Goal: Information Seeking & Learning: Learn about a topic

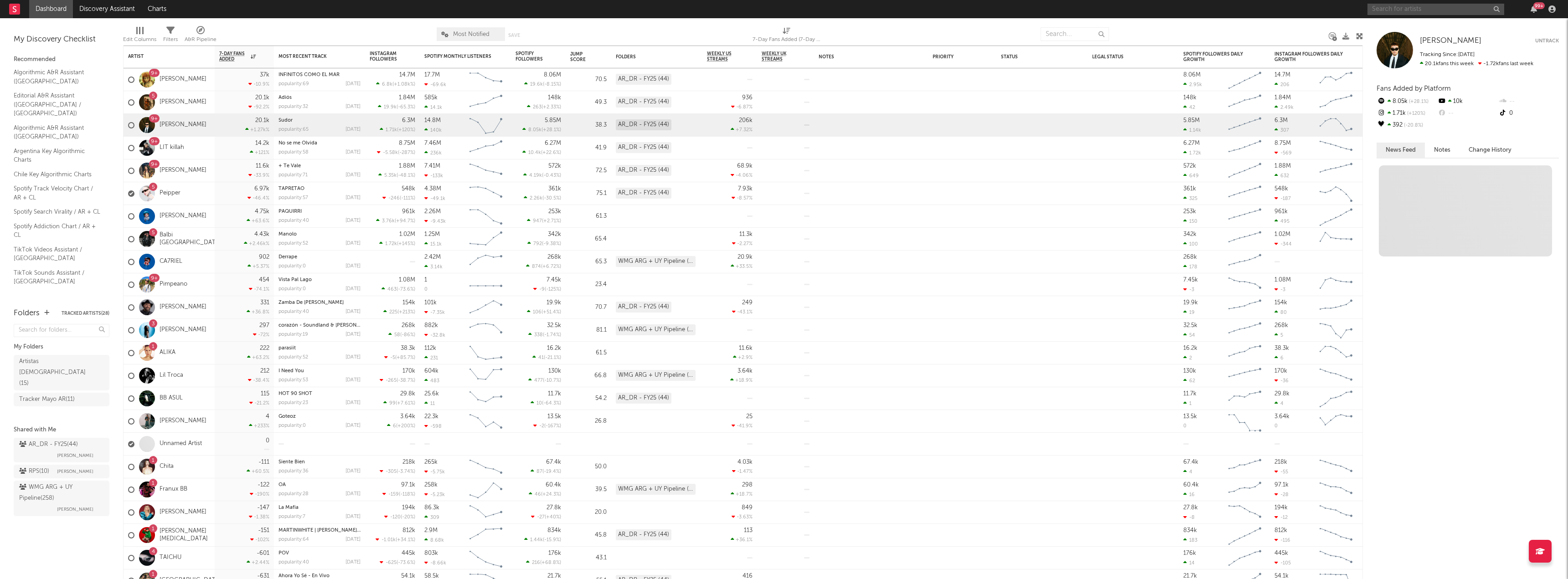
click at [1384, 8] on input "text" at bounding box center [1436, 9] width 137 height 12
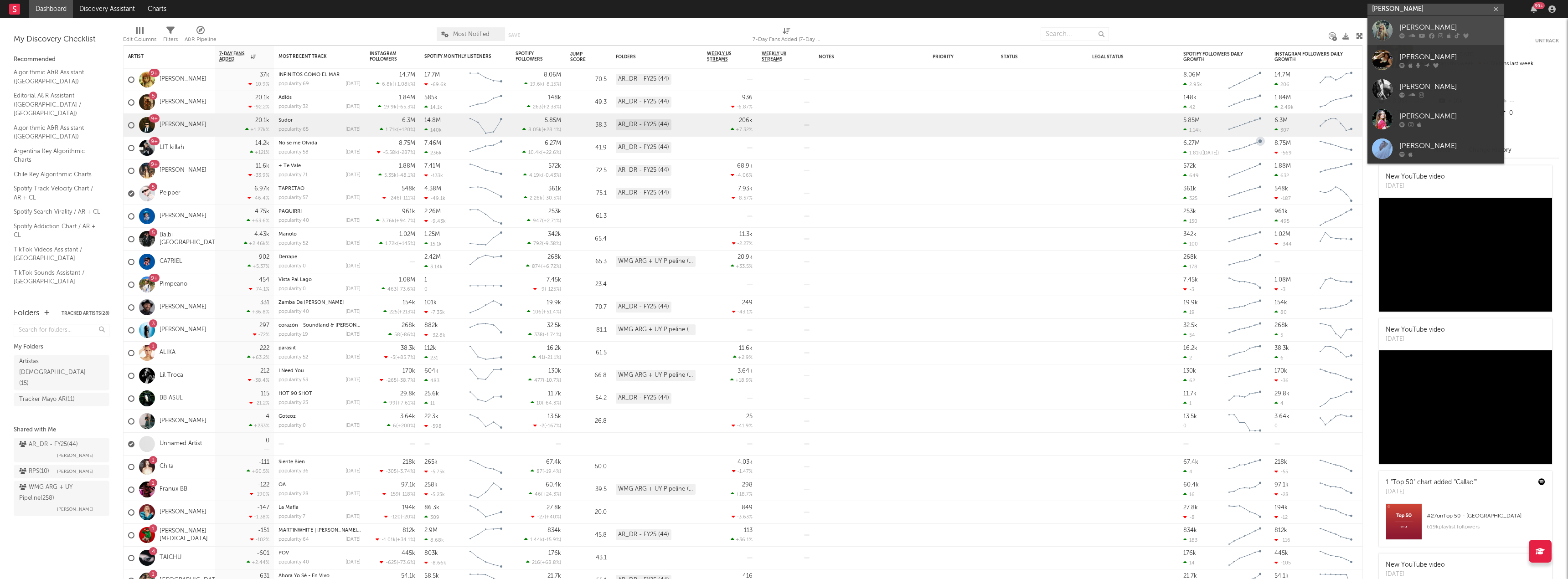
type input "elena rose"
click at [1397, 27] on link "ELENA ROSE" at bounding box center [1436, 30] width 137 height 30
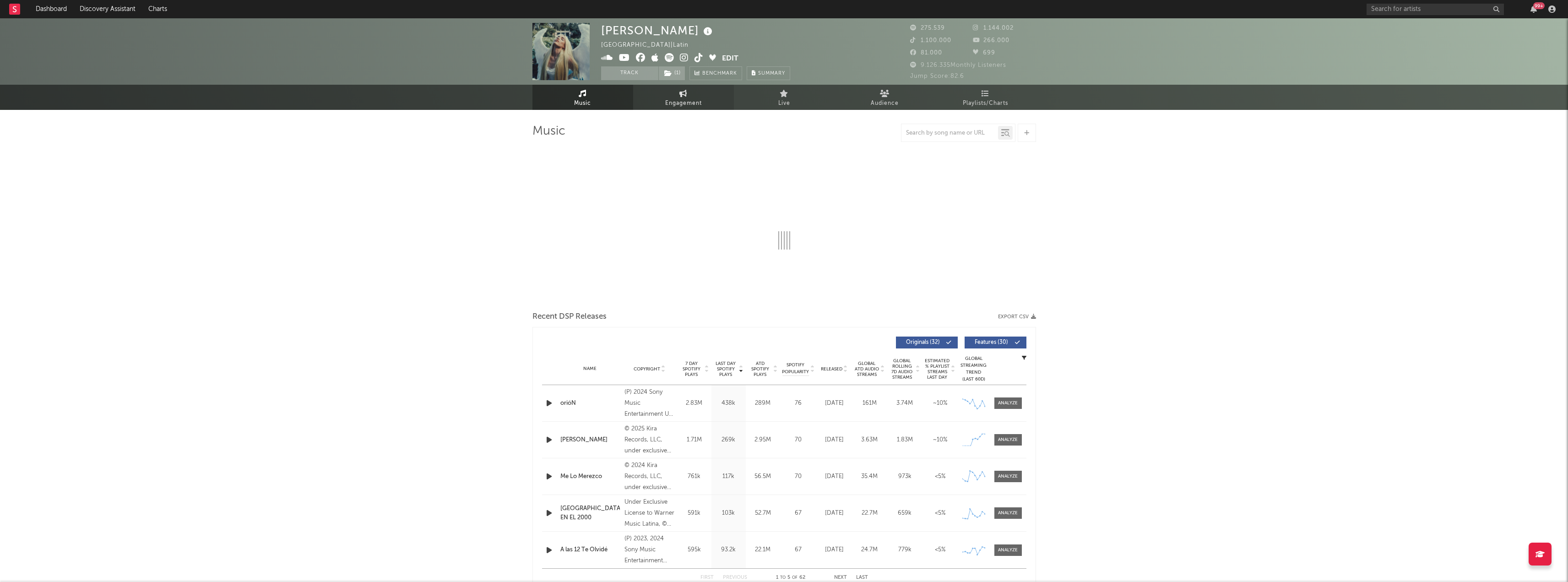
select select "6m"
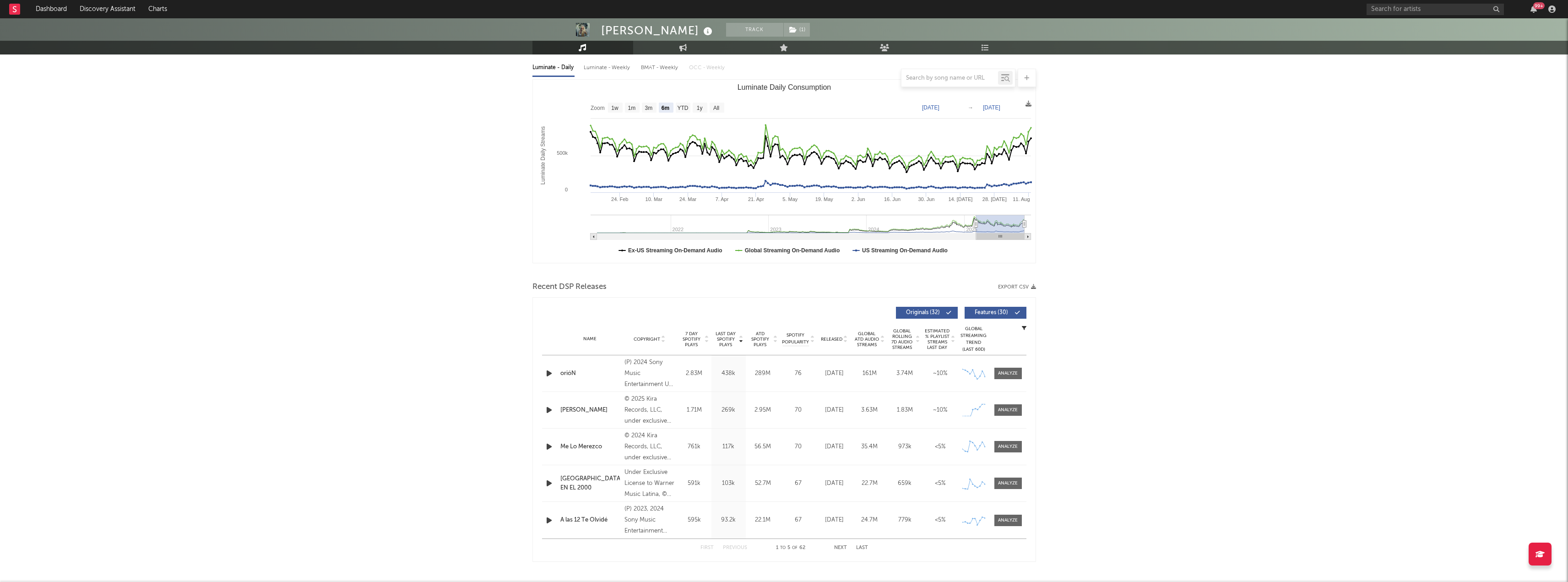
scroll to position [138, 0]
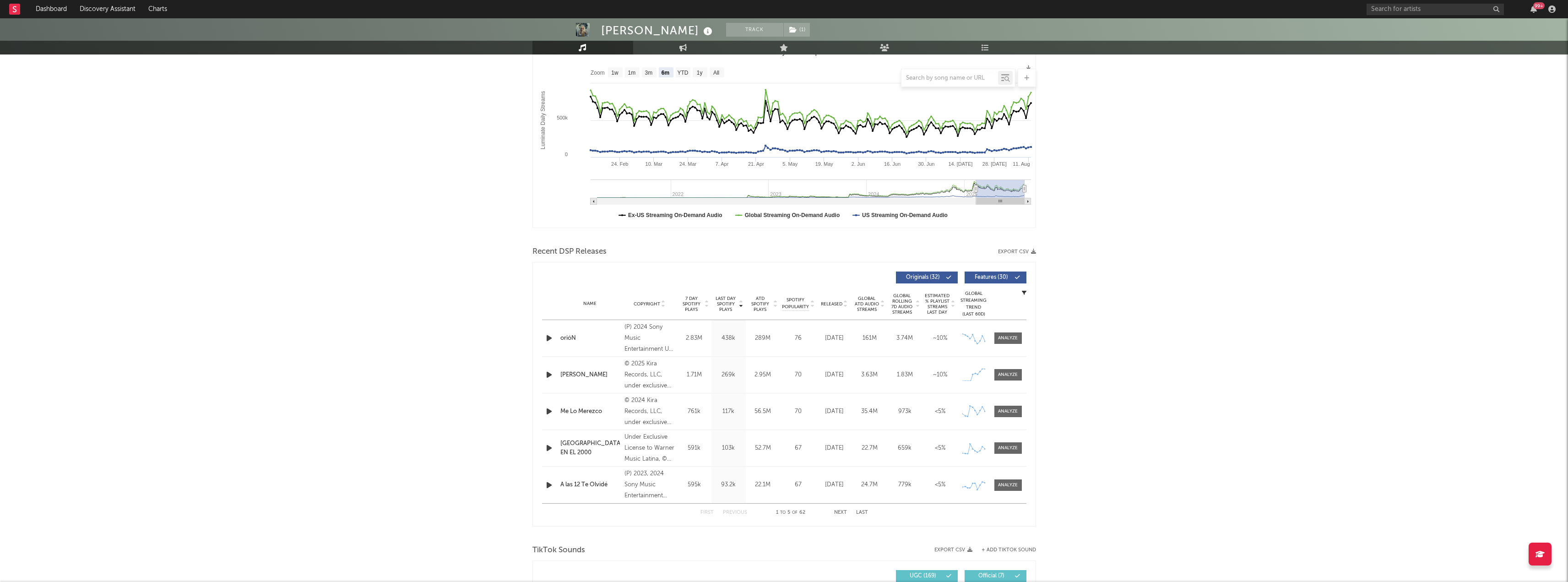
click at [575, 375] on div "COSITA LINDA" at bounding box center [591, 375] width 60 height 9
click at [1010, 374] on div at bounding box center [1007, 374] width 20 height 7
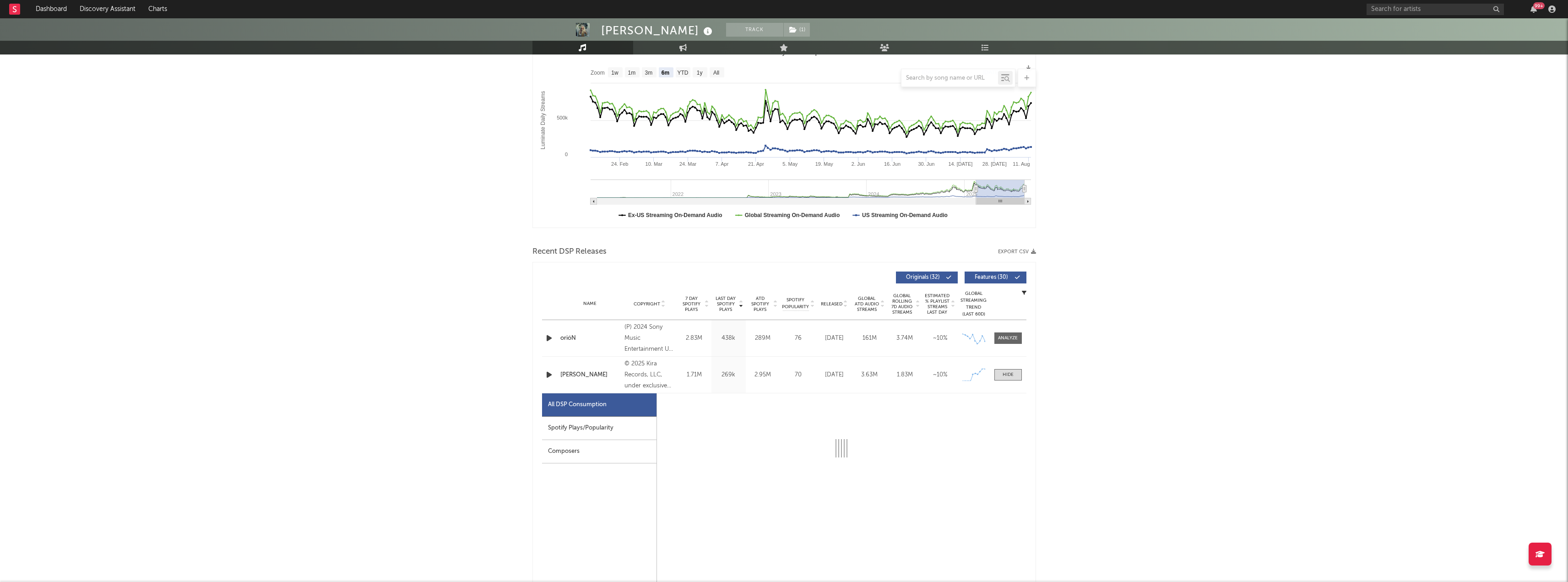
select select "1w"
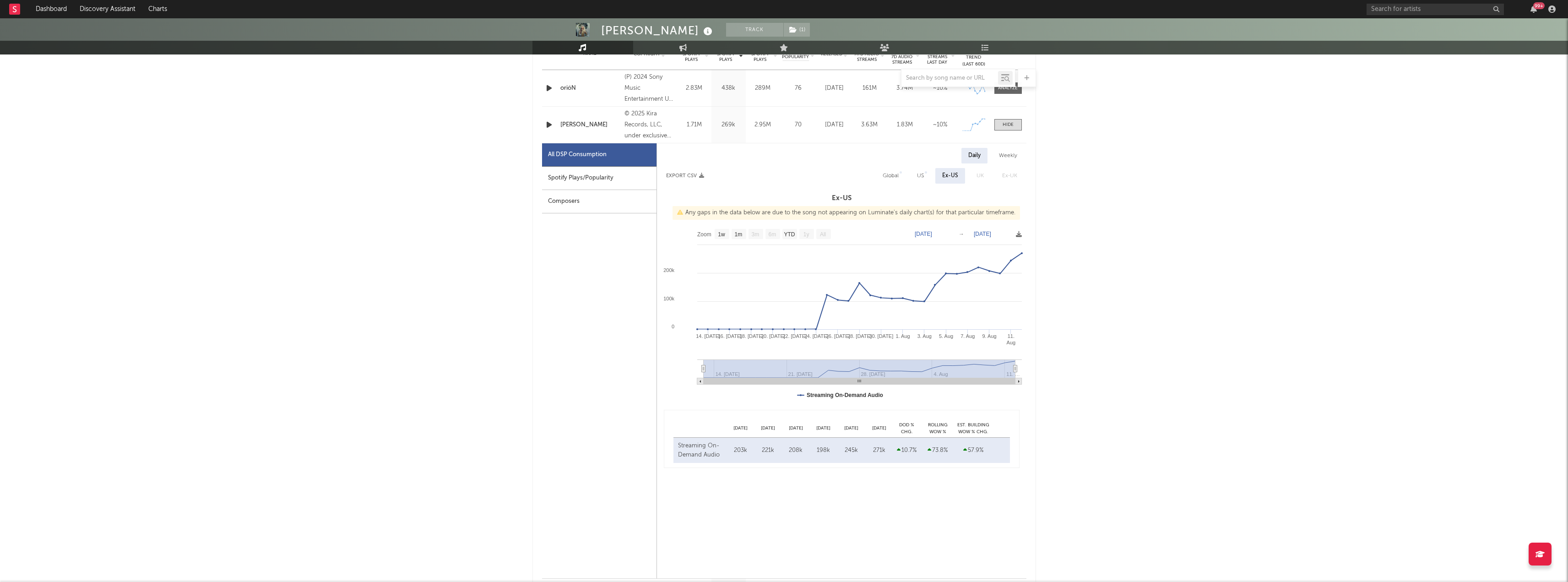
scroll to position [320, 0]
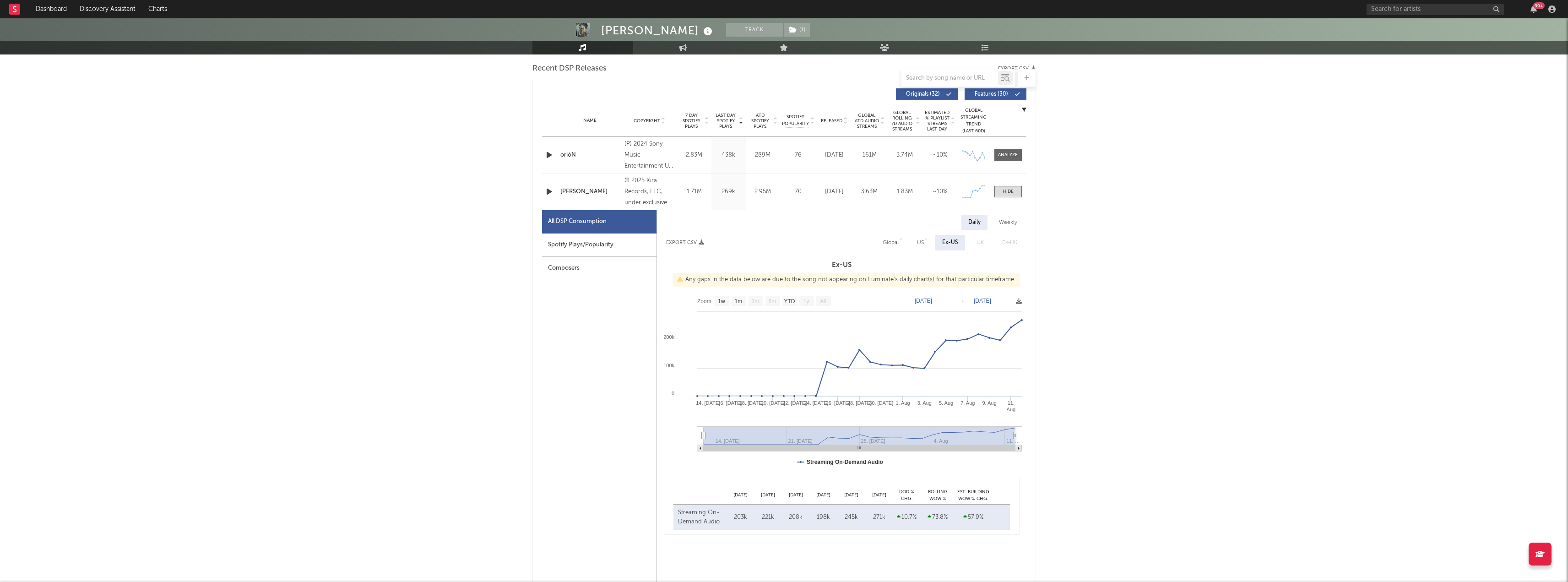
click at [608, 252] on div "Spotify Plays/Popularity" at bounding box center [599, 245] width 114 height 23
select select "1w"
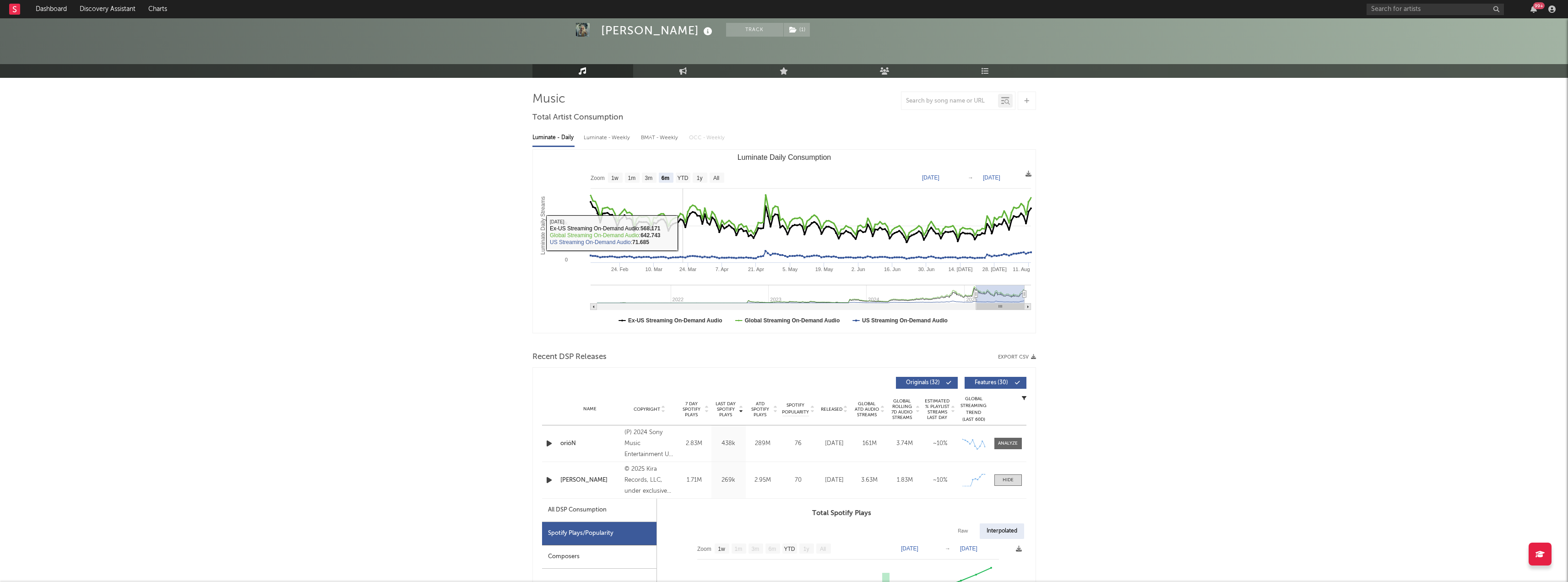
scroll to position [0, 0]
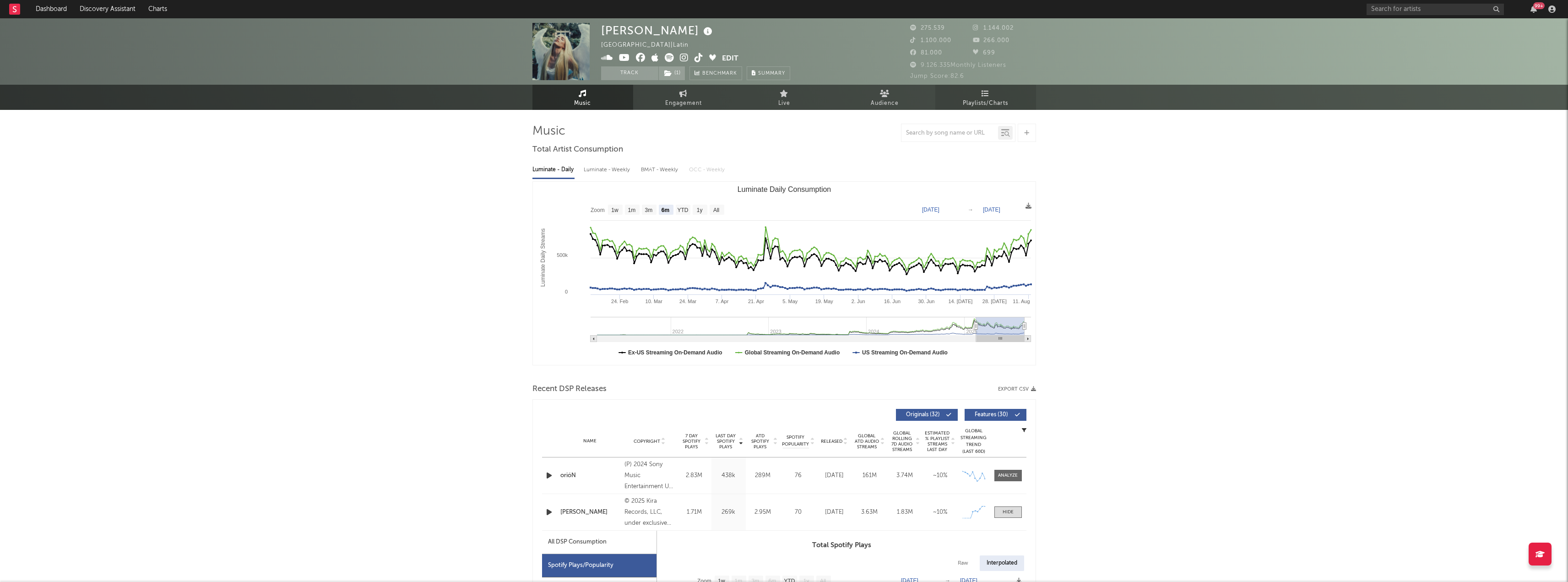
click at [984, 104] on span "Playlists/Charts" at bounding box center [985, 103] width 45 height 11
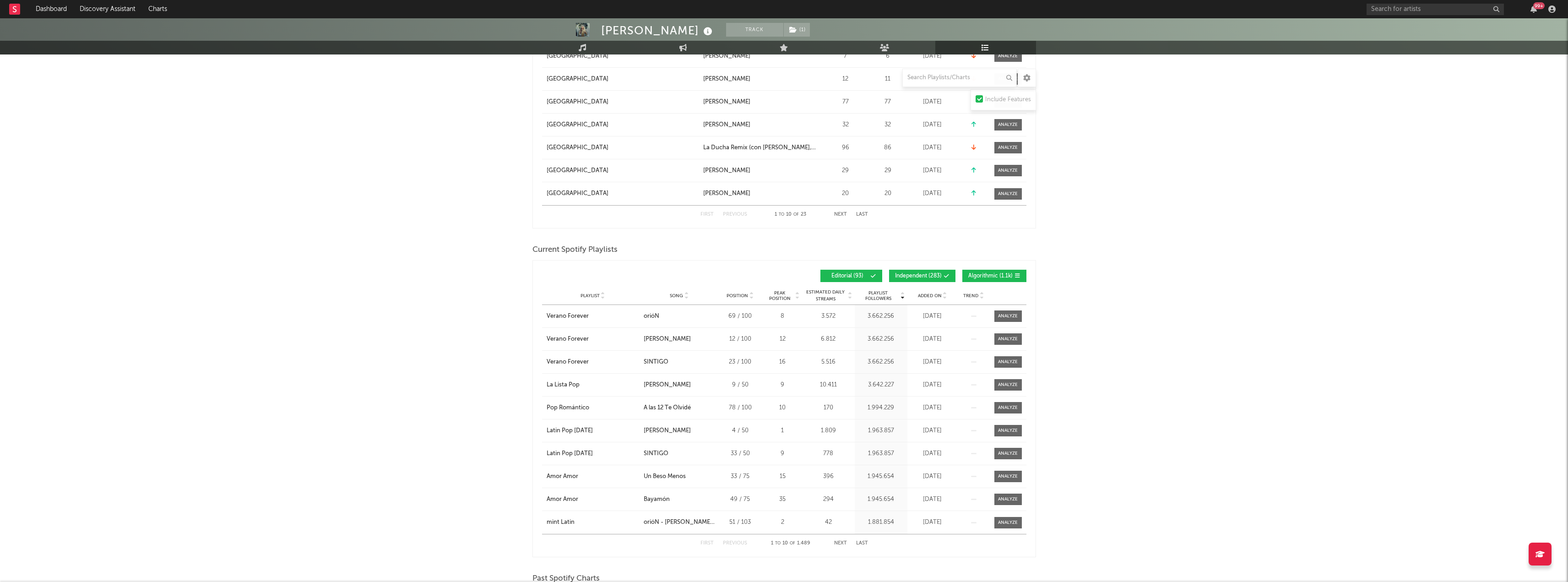
scroll to position [595, 0]
click at [660, 340] on div "COSITA LINDA" at bounding box center [667, 339] width 47 height 9
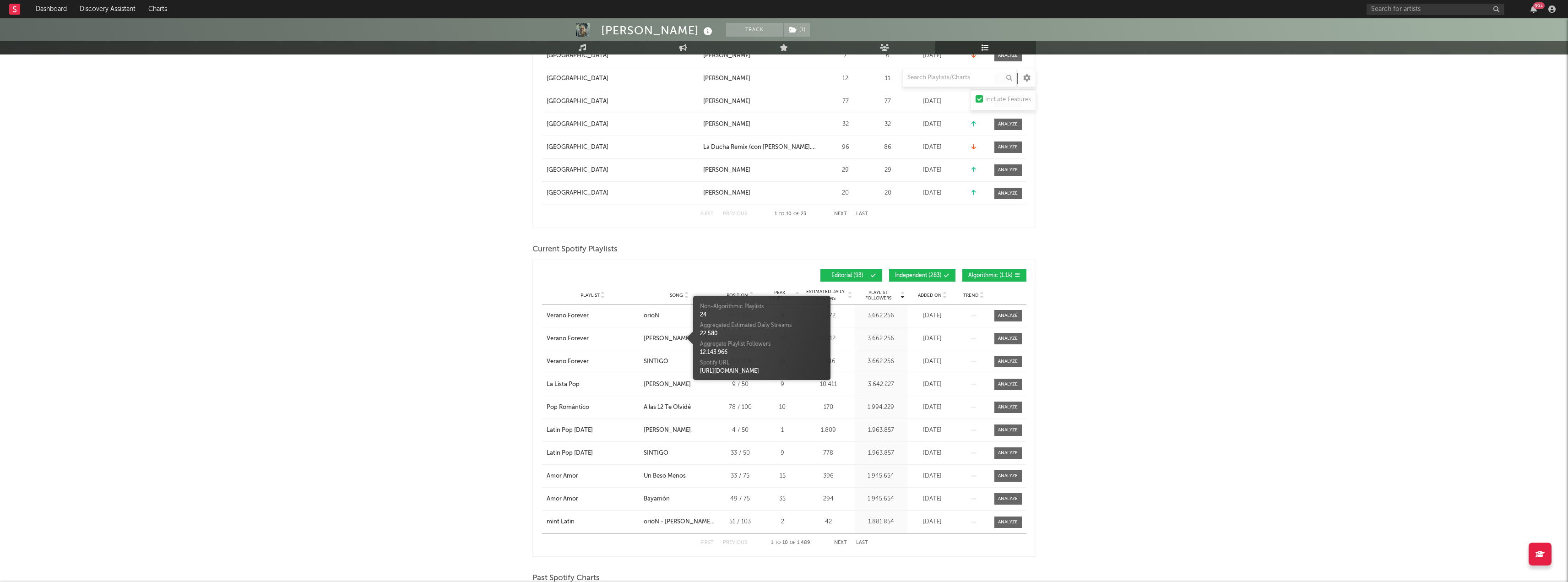
click at [675, 294] on span "Song" at bounding box center [677, 295] width 13 height 6
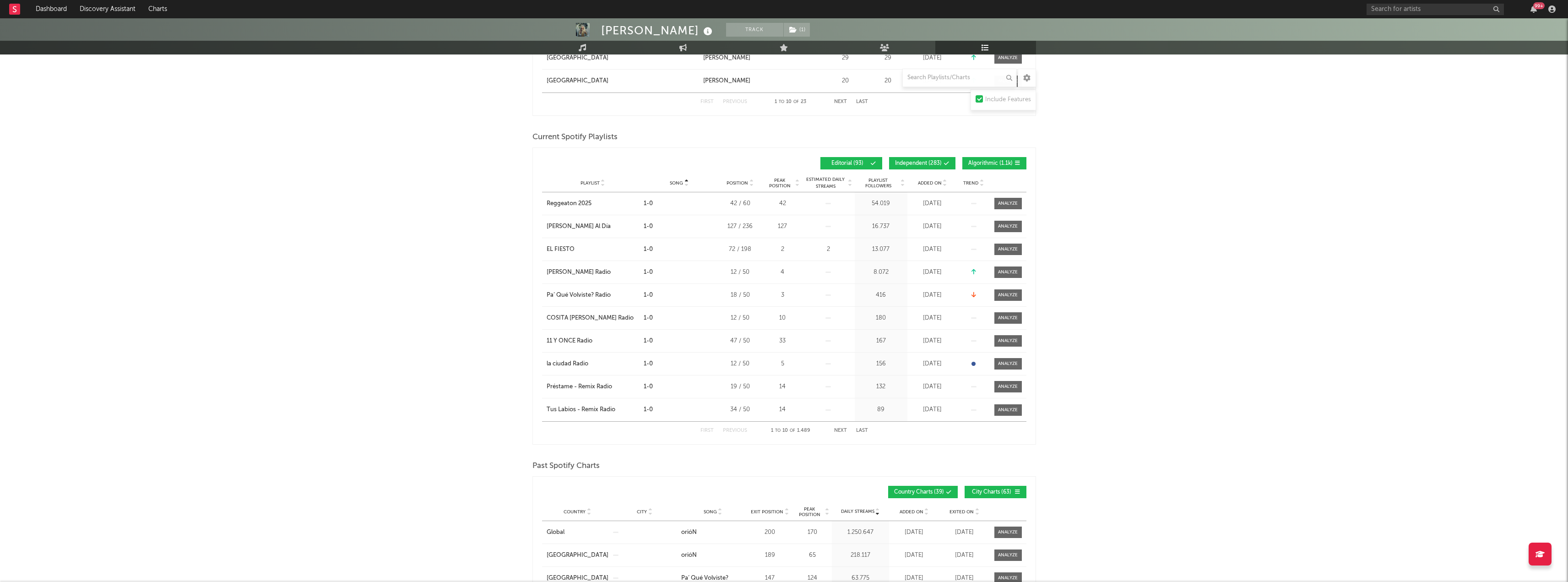
scroll to position [687, 0]
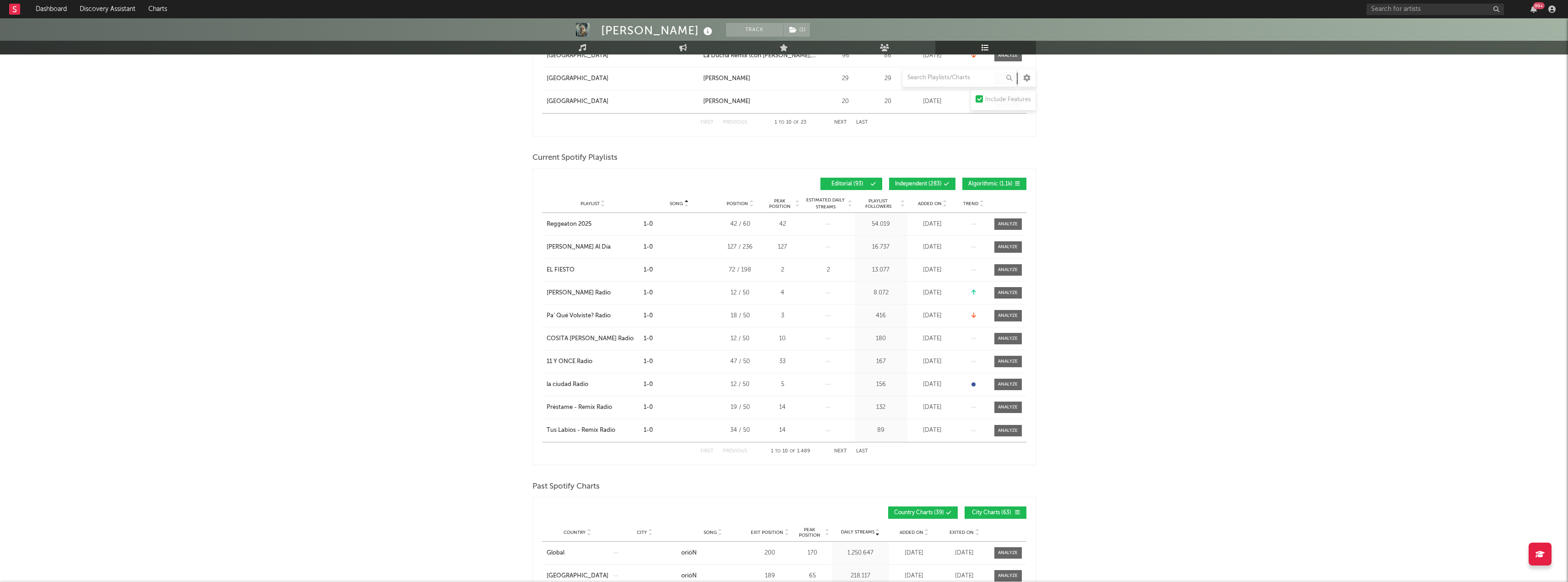
click at [845, 449] on button "Next" at bounding box center [840, 451] width 13 height 5
click at [842, 449] on button "Next" at bounding box center [840, 451] width 13 height 5
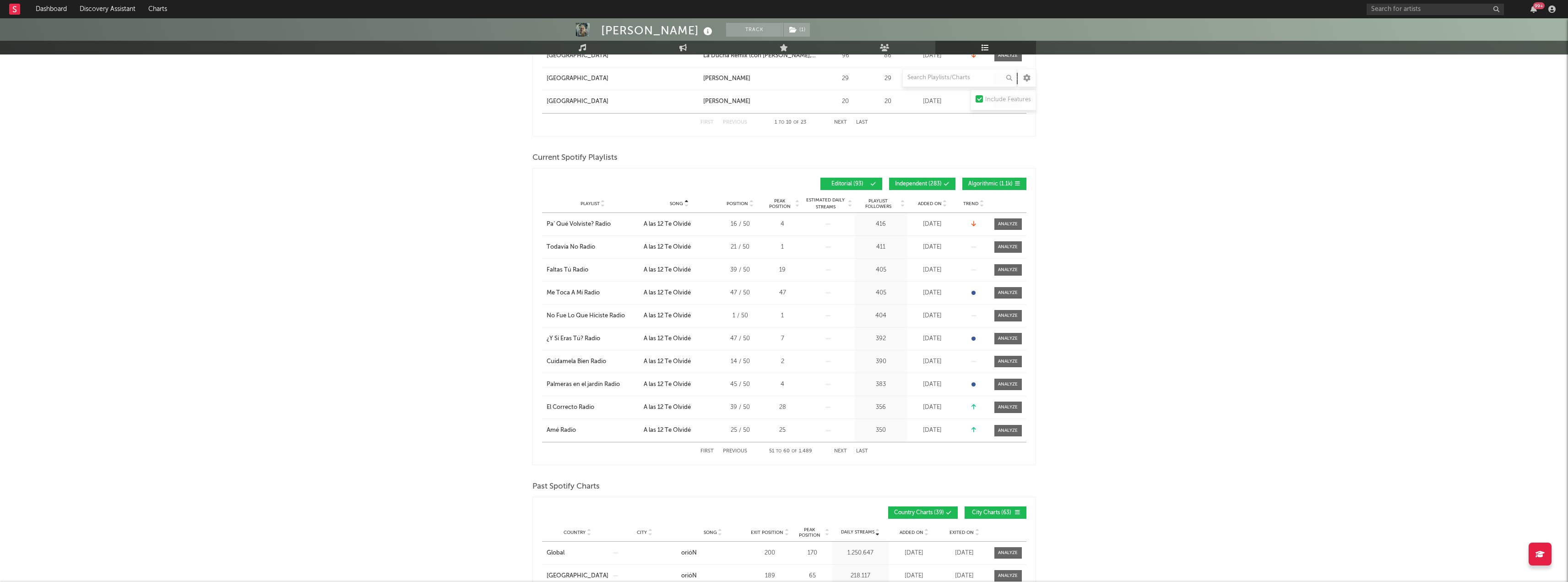
click at [842, 449] on button "Next" at bounding box center [840, 451] width 13 height 5
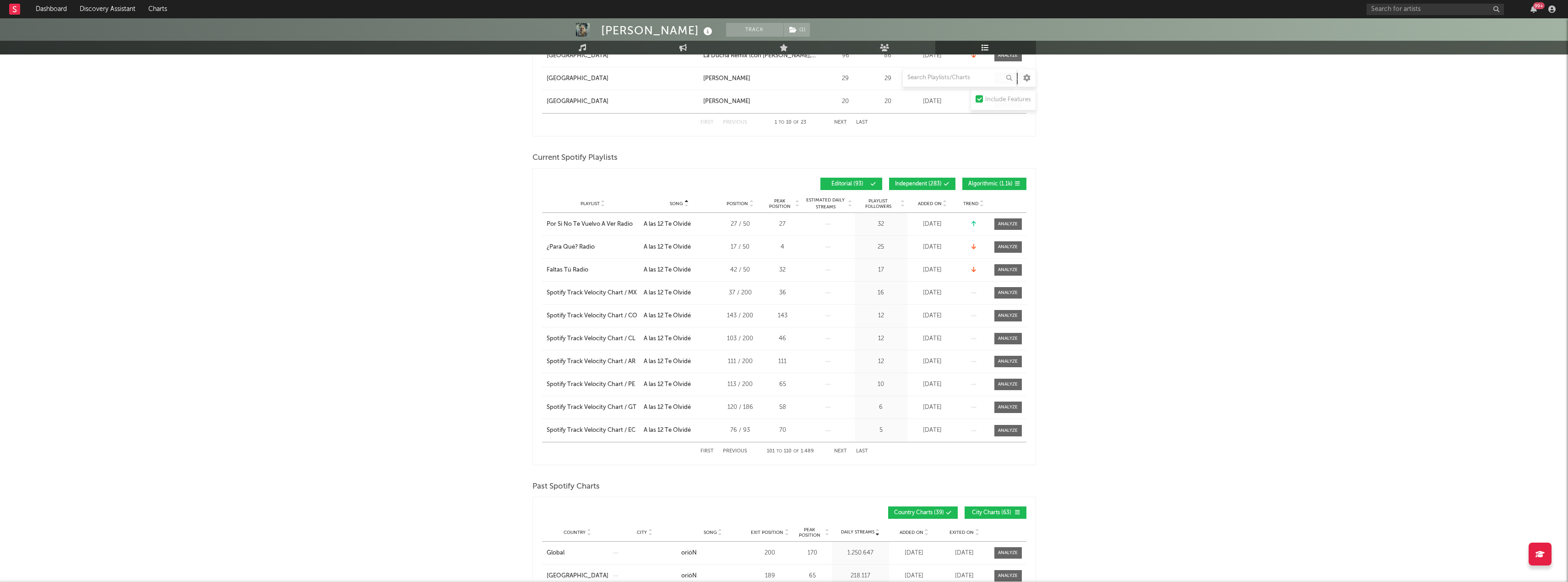
click at [842, 449] on button "Next" at bounding box center [840, 451] width 13 height 5
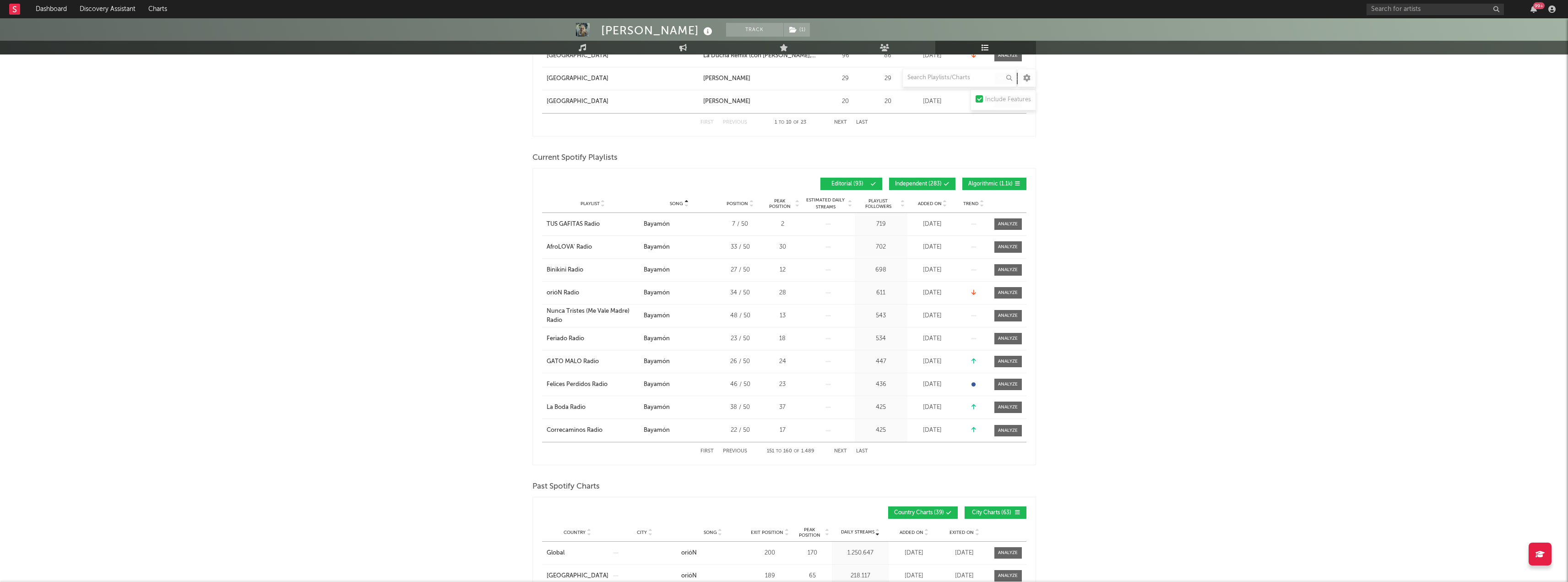
click at [842, 449] on button "Next" at bounding box center [840, 451] width 13 height 5
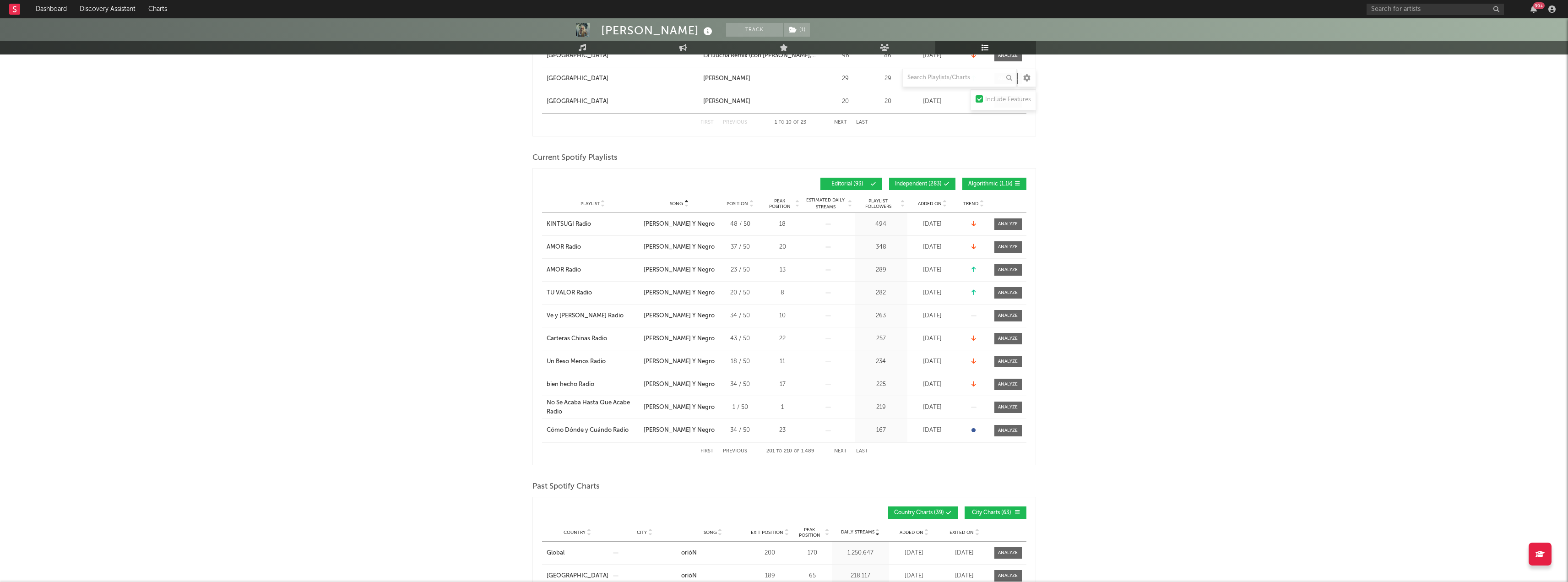
click at [842, 449] on button "Next" at bounding box center [840, 451] width 13 height 5
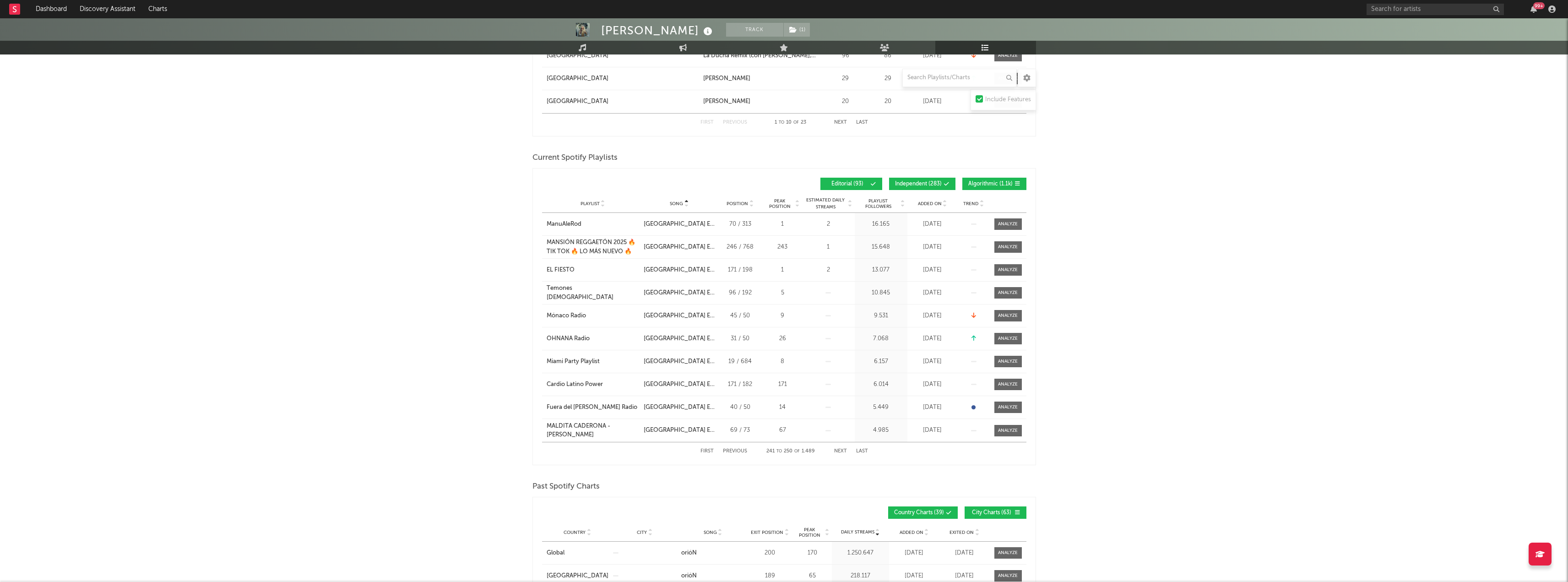
click at [842, 449] on button "Next" at bounding box center [840, 451] width 13 height 5
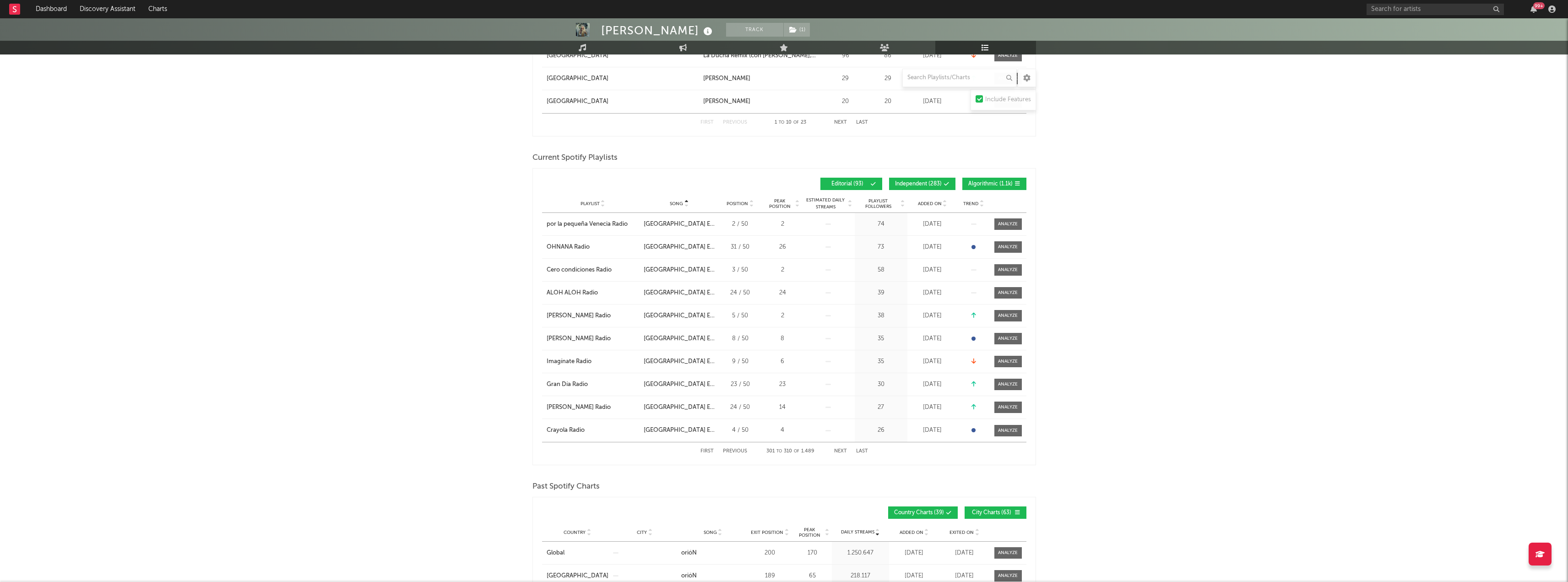
click at [842, 449] on button "Next" at bounding box center [840, 451] width 13 height 5
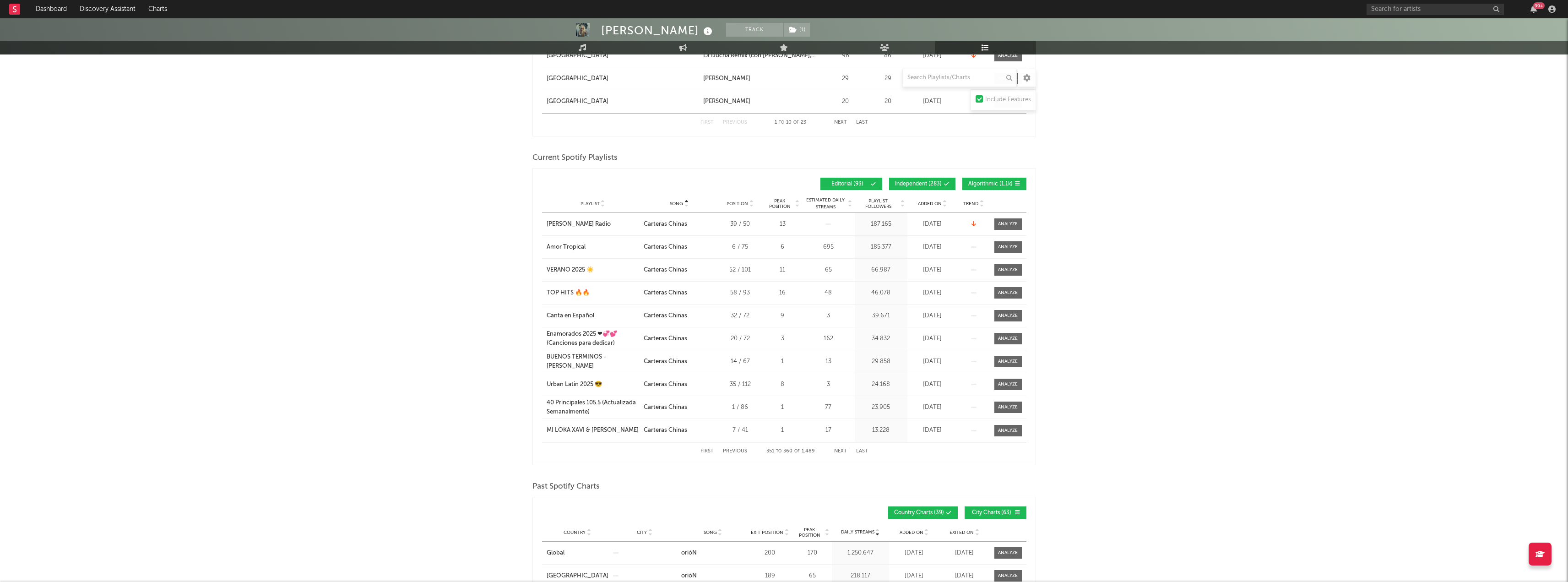
click at [842, 449] on button "Next" at bounding box center [840, 451] width 13 height 5
click at [837, 449] on button "Next" at bounding box center [840, 451] width 13 height 5
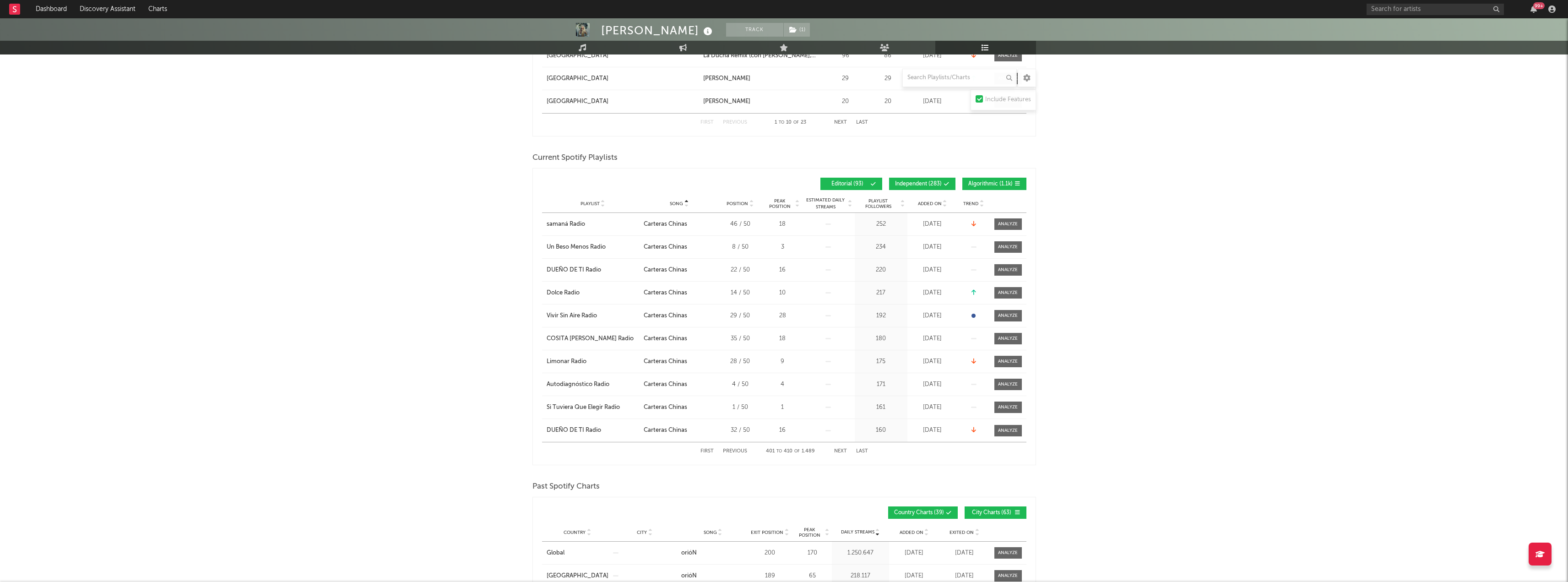
click at [837, 449] on button "Next" at bounding box center [840, 451] width 13 height 5
click at [837, 451] on button "Next" at bounding box center [840, 451] width 13 height 5
click at [837, 450] on button "Next" at bounding box center [840, 451] width 13 height 5
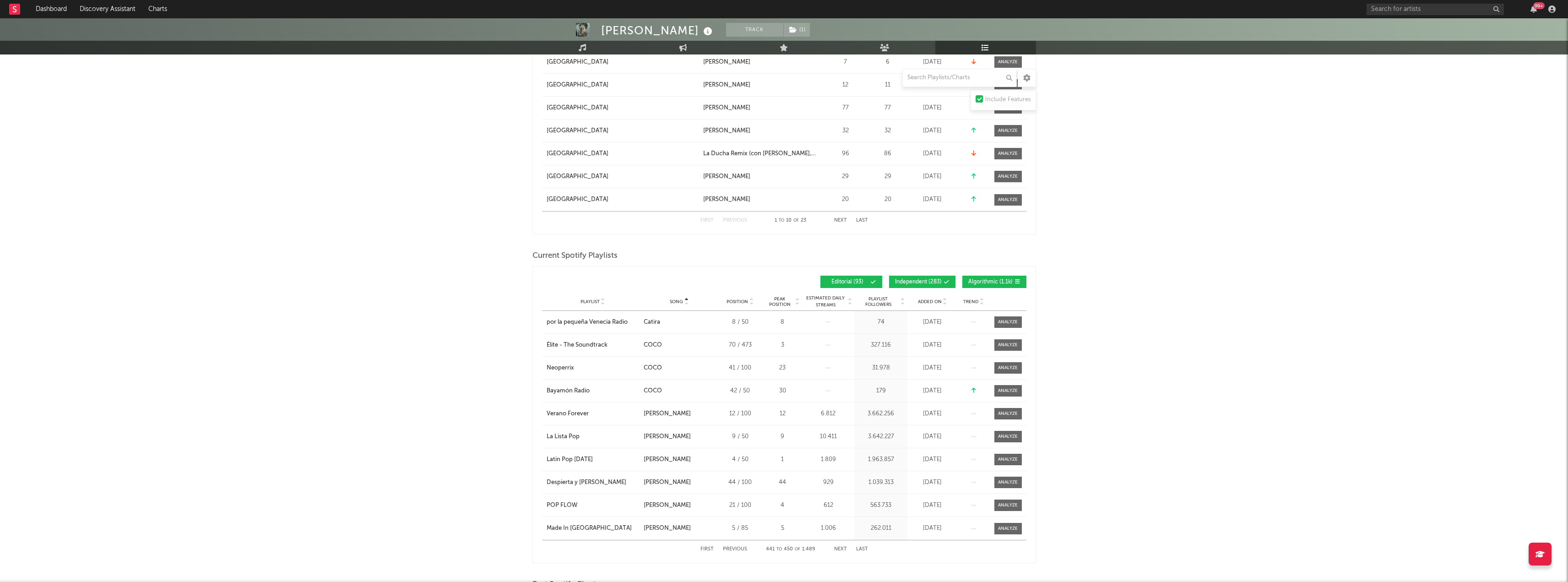
scroll to position [641, 0]
